Goal: Task Accomplishment & Management: Complete application form

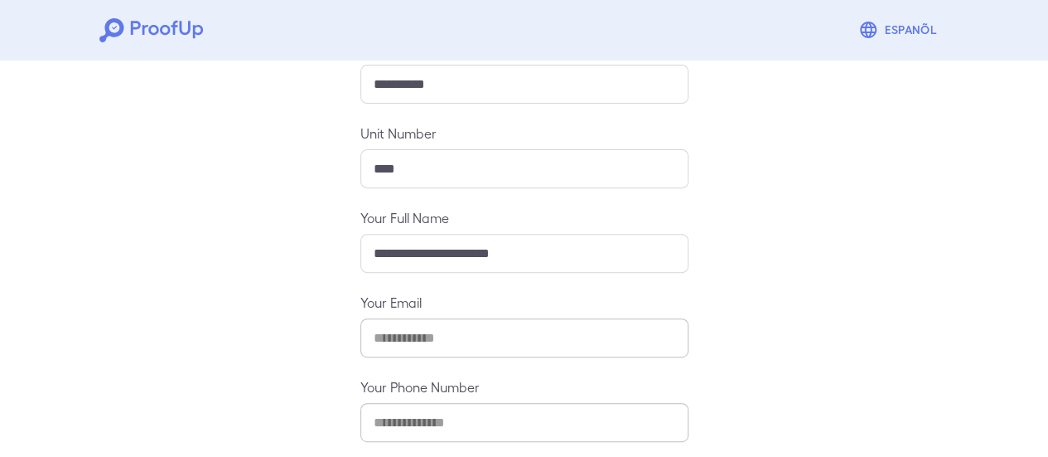
scroll to position [293, 0]
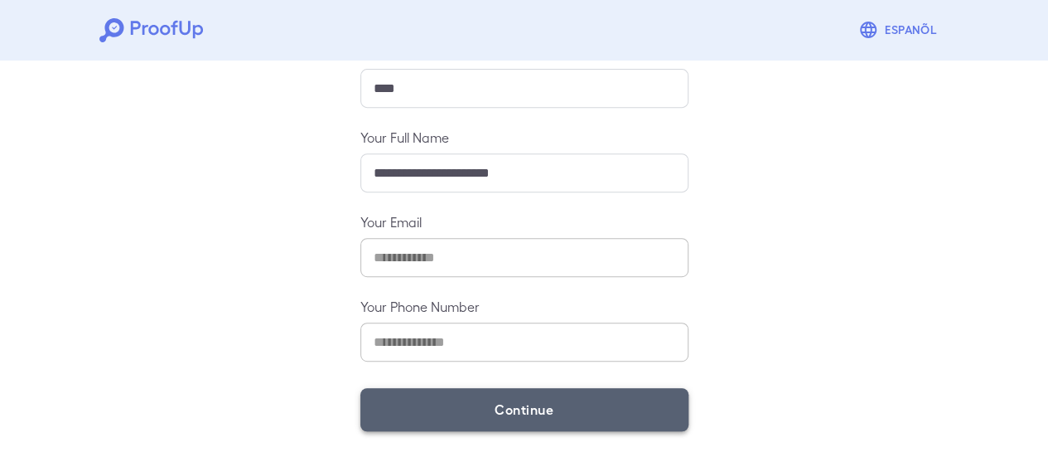
click at [497, 402] on button "Continue" at bounding box center [524, 409] width 328 height 43
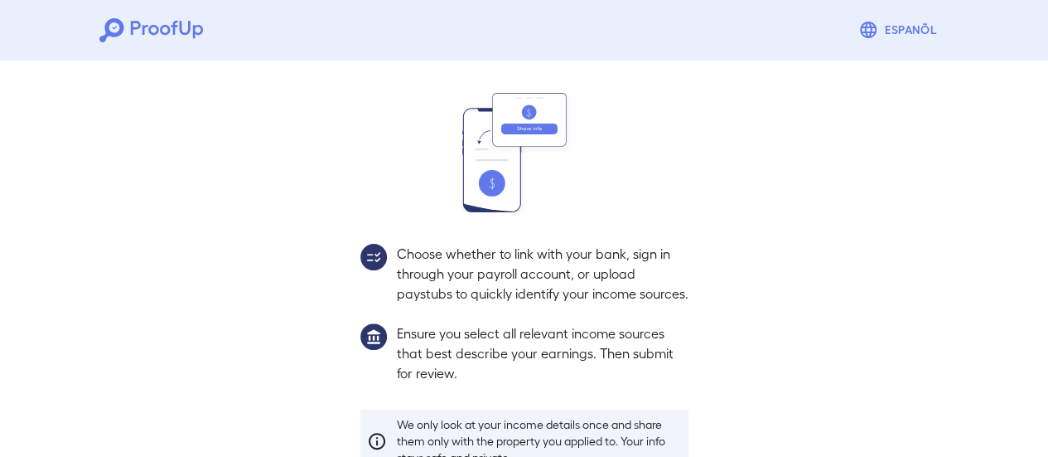
scroll to position [270, 0]
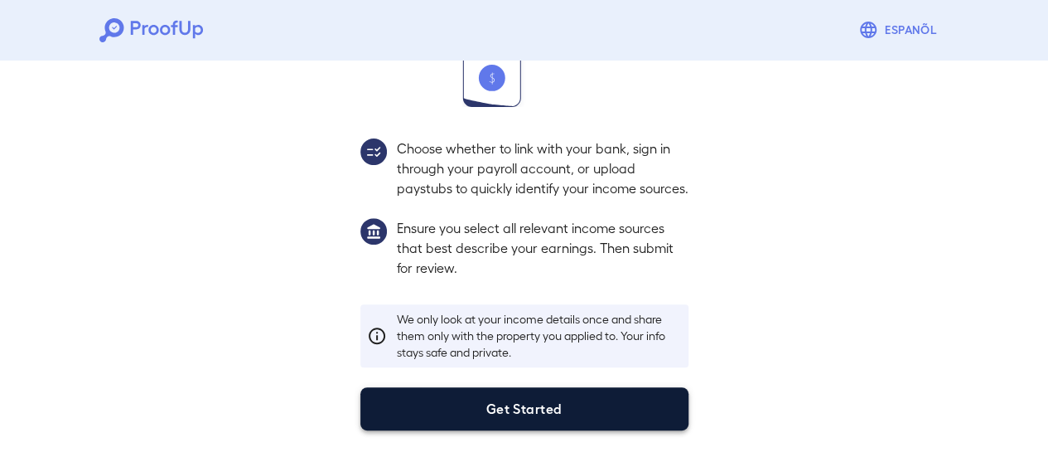
click at [669, 421] on button "Get Started" at bounding box center [524, 408] width 328 height 43
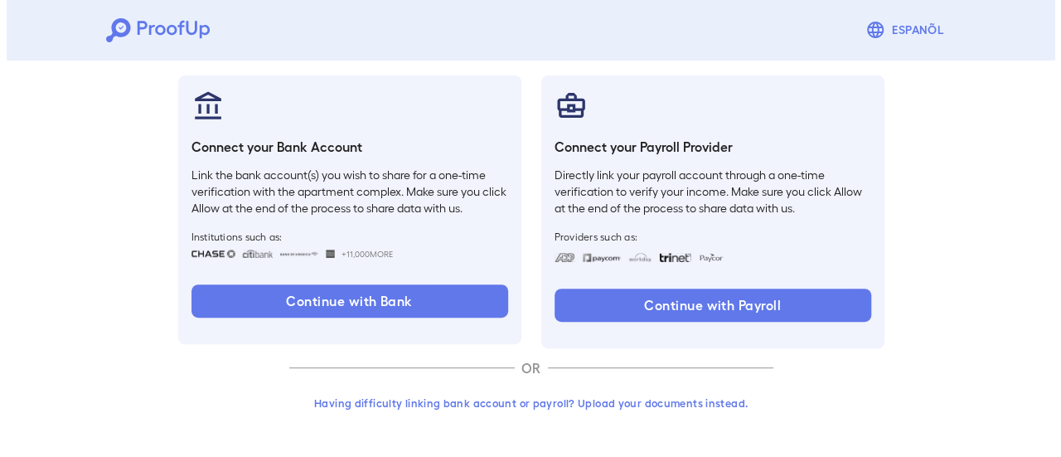
scroll to position [176, 0]
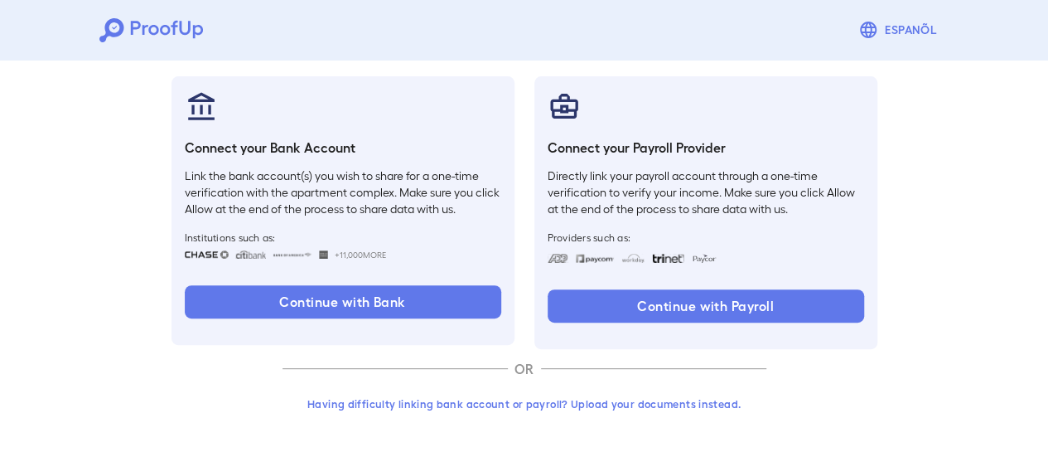
click at [625, 399] on button "Having difficulty linking bank account or payroll? Upload your documents instea…" at bounding box center [525, 404] width 484 height 30
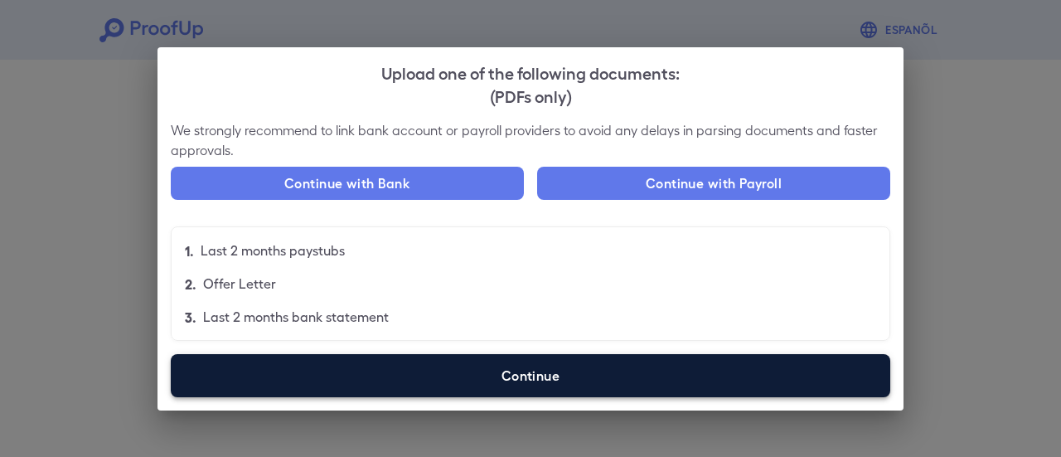
click at [481, 363] on label "Continue" at bounding box center [530, 375] width 719 height 43
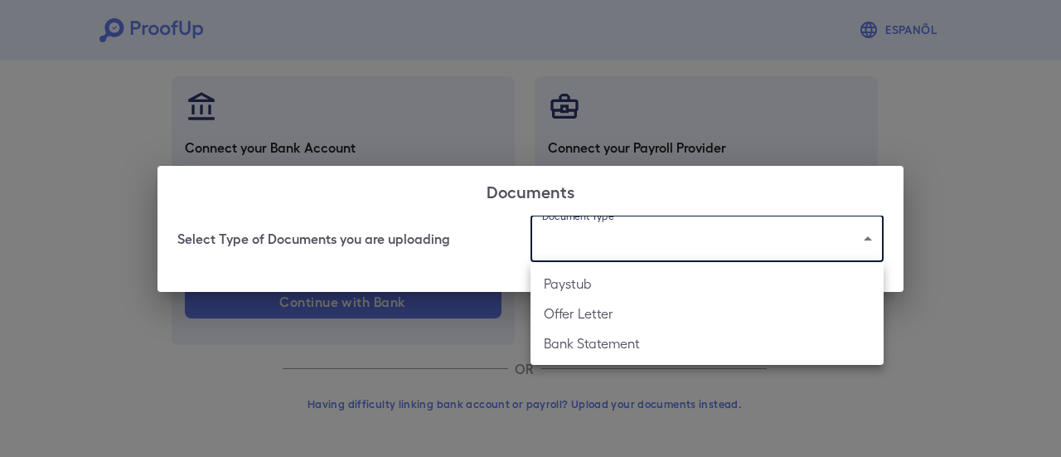
click at [589, 239] on body "Espanõl Go back How Would You Like to Verify Your Income? There are multiple wa…" at bounding box center [530, 140] width 1061 height 633
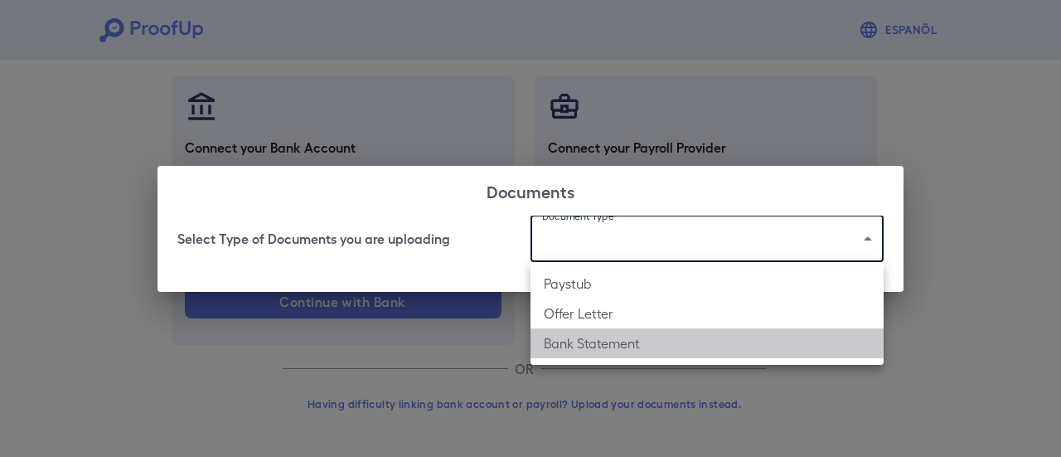
click at [588, 346] on li "Bank Statement" at bounding box center [706, 343] width 353 height 30
type input "**********"
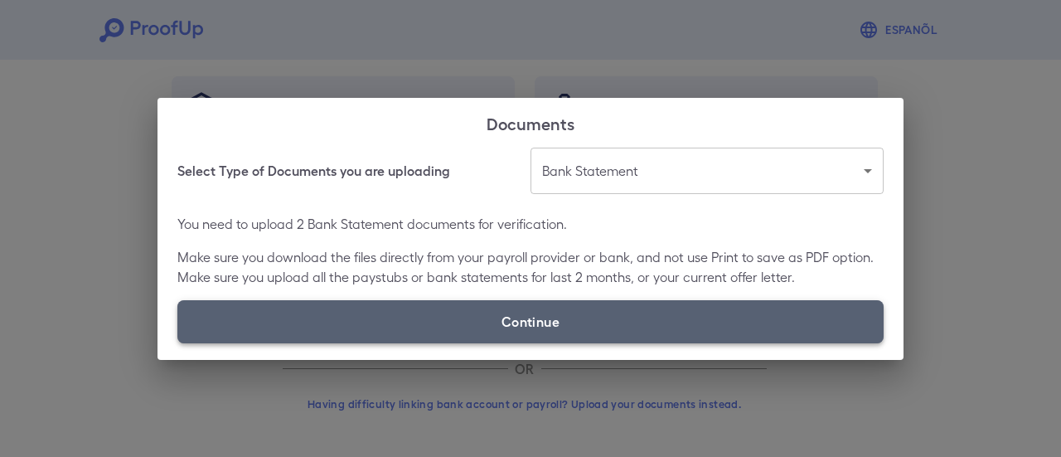
click at [487, 325] on label "Continue" at bounding box center [530, 321] width 706 height 43
click at [178, 342] on input "Continue" at bounding box center [177, 342] width 1 height 1
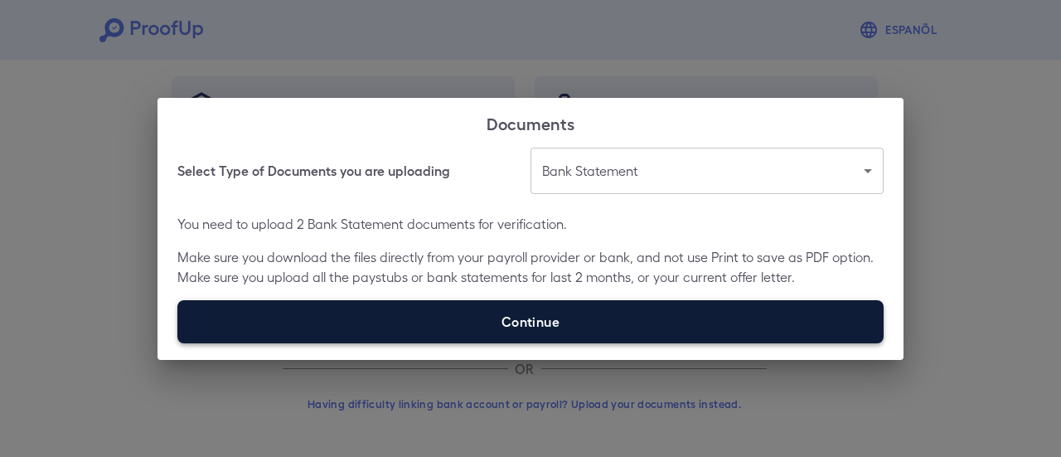
type input "**********"
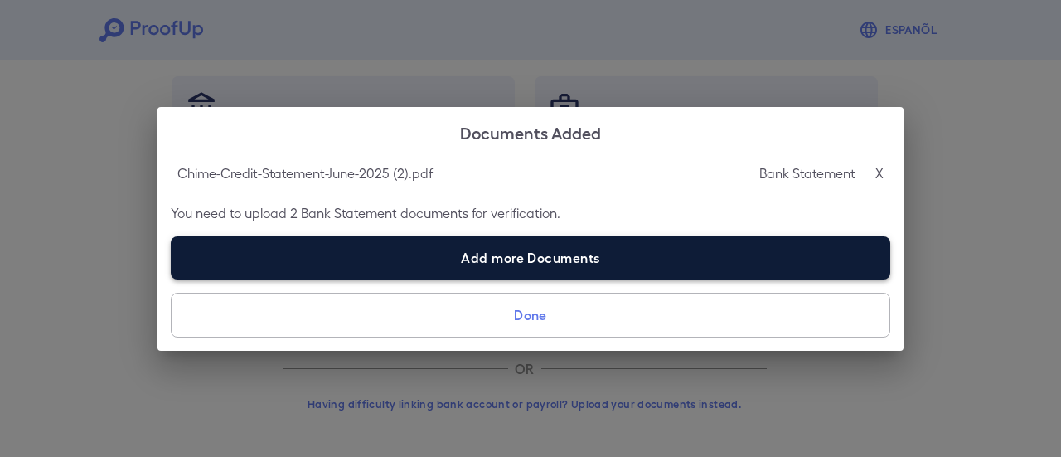
click at [501, 254] on label "Add more Documents" at bounding box center [530, 257] width 719 height 43
click at [172, 278] on input "Add more Documents" at bounding box center [171, 278] width 1 height 1
type input "**********"
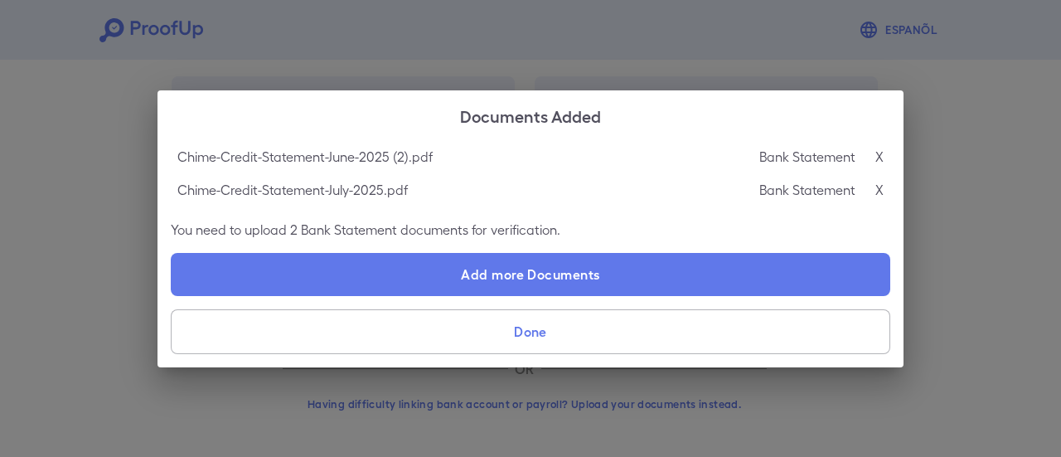
click at [617, 318] on button "Done" at bounding box center [530, 331] width 719 height 45
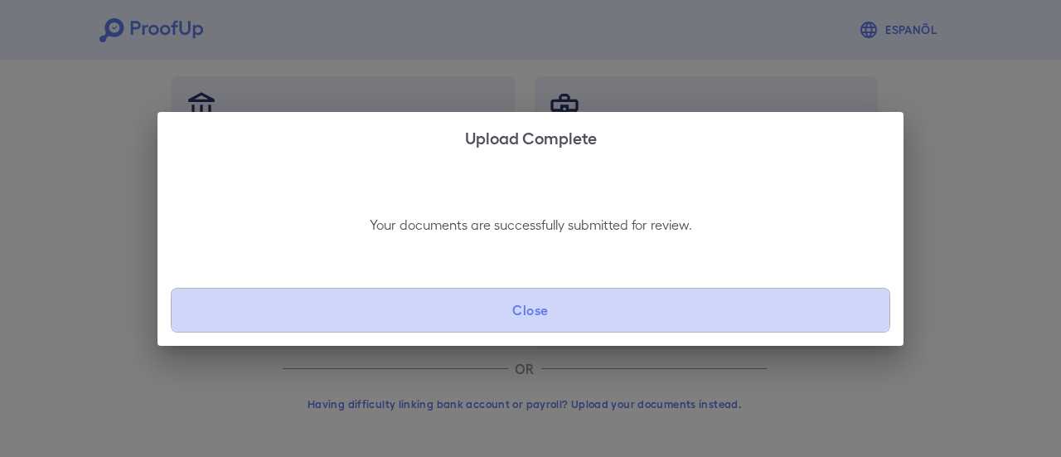
click at [610, 321] on button "Close" at bounding box center [530, 310] width 719 height 45
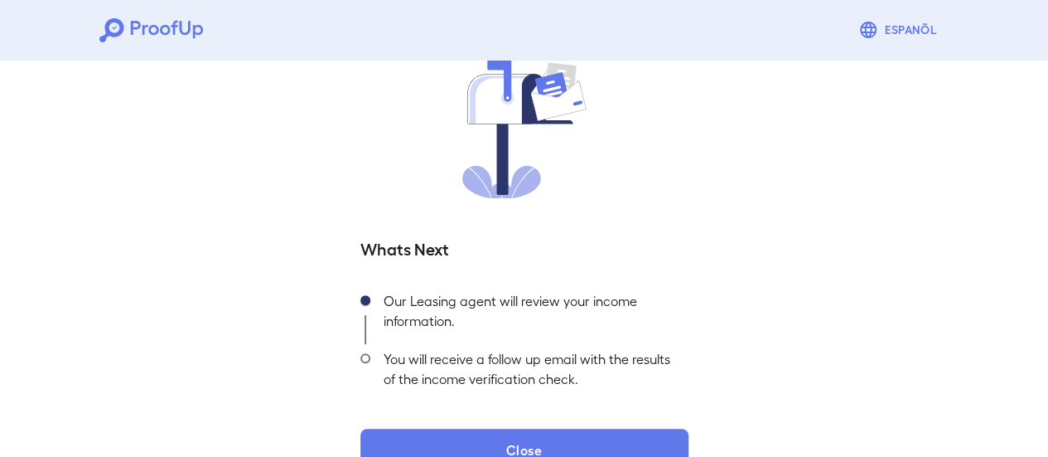
scroll to position [178, 0]
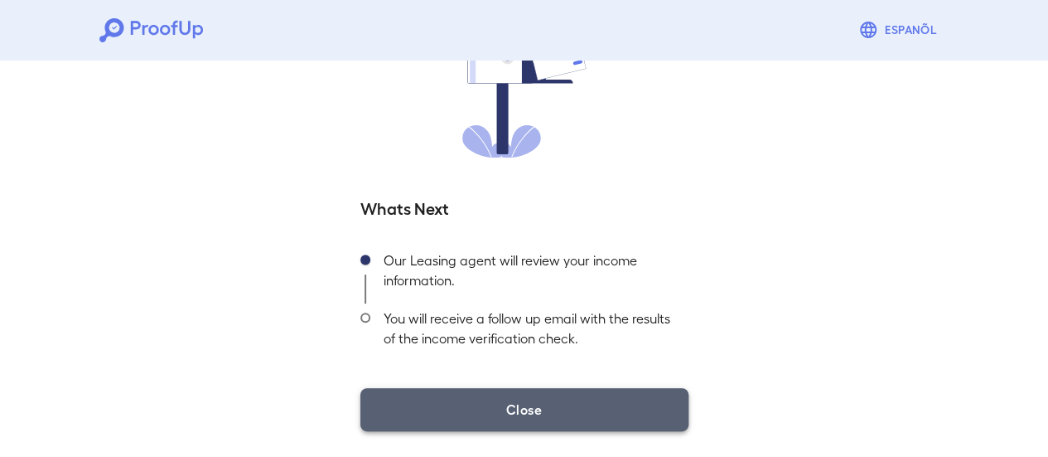
click at [530, 415] on button "Close" at bounding box center [524, 409] width 328 height 43
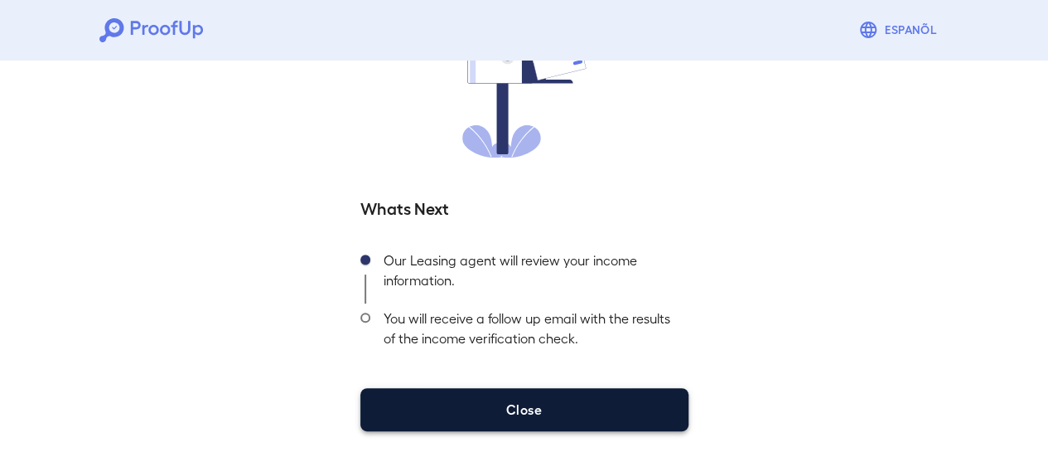
click at [530, 415] on button "Close" at bounding box center [524, 409] width 328 height 43
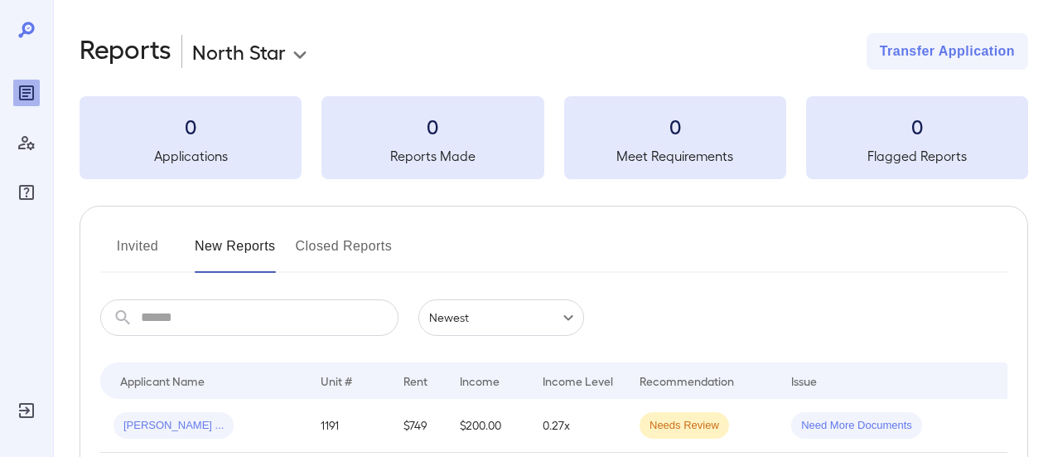
scroll to position [166, 0]
